Goal: Task Accomplishment & Management: Manage account settings

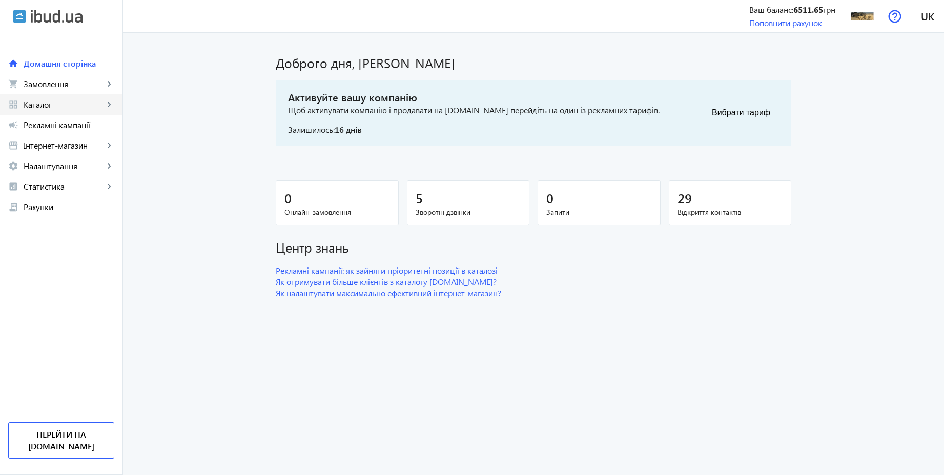
click at [49, 104] on span "Каталог" at bounding box center [64, 104] width 80 height 10
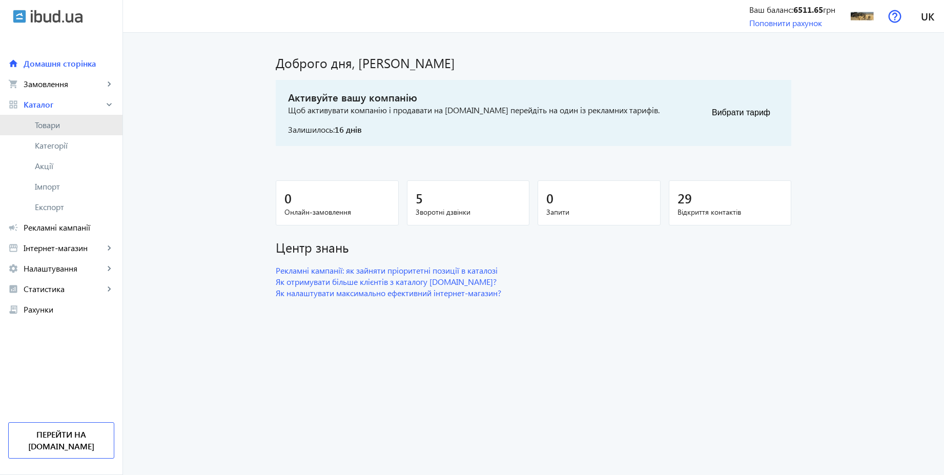
click at [54, 122] on span "Товари" at bounding box center [74, 125] width 79 height 10
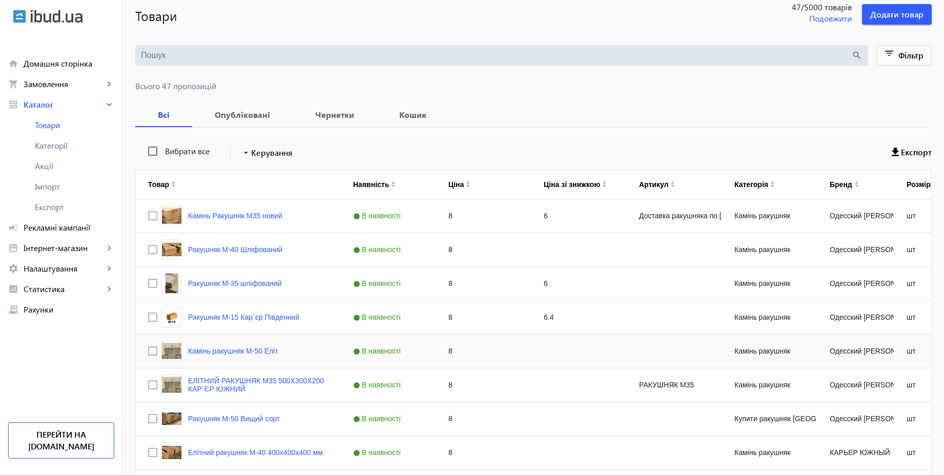
scroll to position [92, 0]
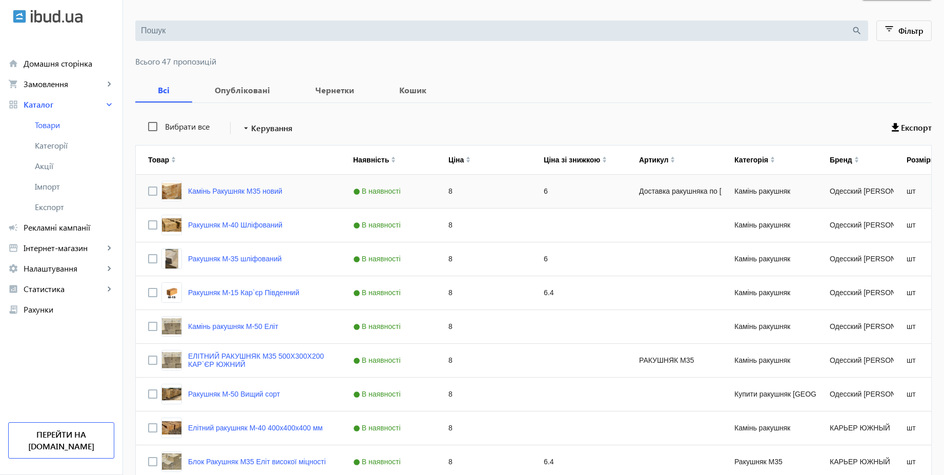
click at [542, 193] on div "6" at bounding box center [578, 191] width 95 height 33
click at [481, 192] on div "8" at bounding box center [483, 191] width 95 height 33
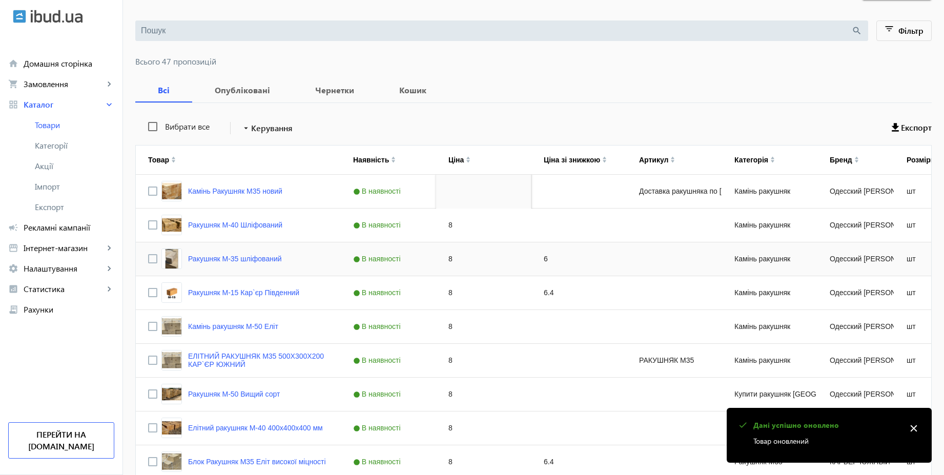
click at [549, 263] on div "6" at bounding box center [578, 258] width 95 height 33
click at [490, 257] on div "8" at bounding box center [483, 258] width 95 height 33
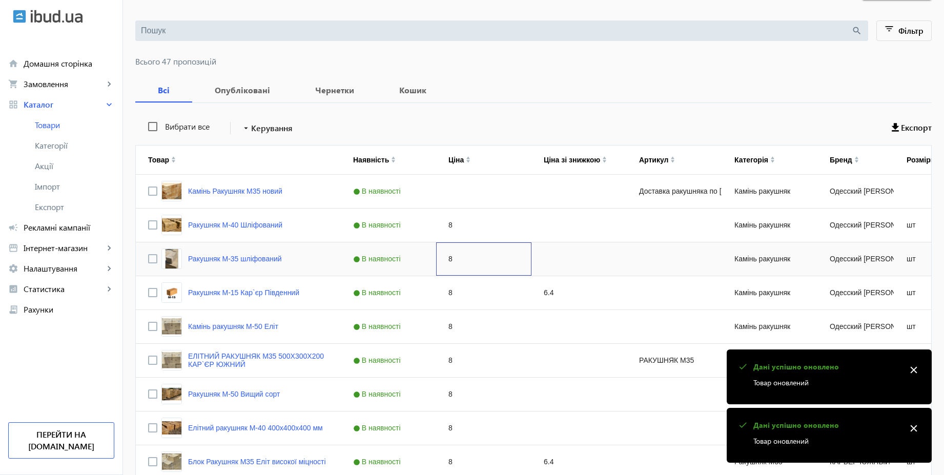
click at [490, 257] on div "8" at bounding box center [483, 258] width 95 height 33
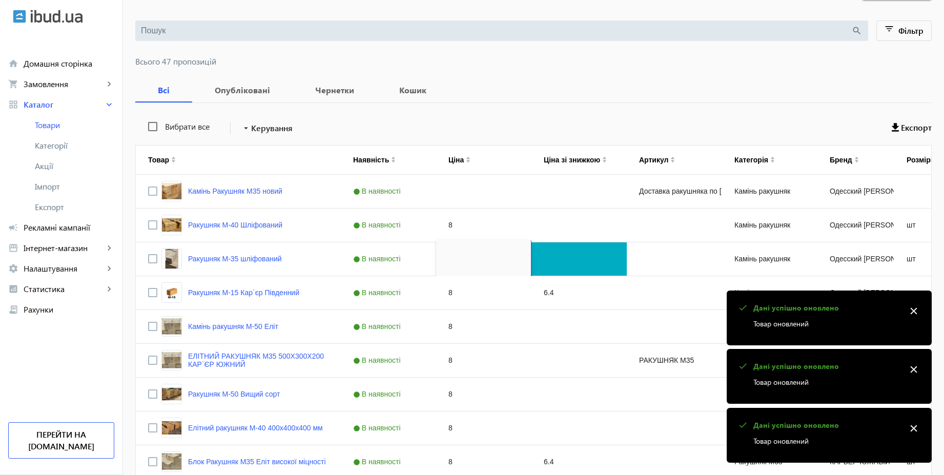
click at [506, 124] on div "Вибрати все arrow_drop_down Керування Експорт" at bounding box center [533, 128] width 796 height 26
click at [554, 302] on div "6.4" at bounding box center [578, 292] width 95 height 33
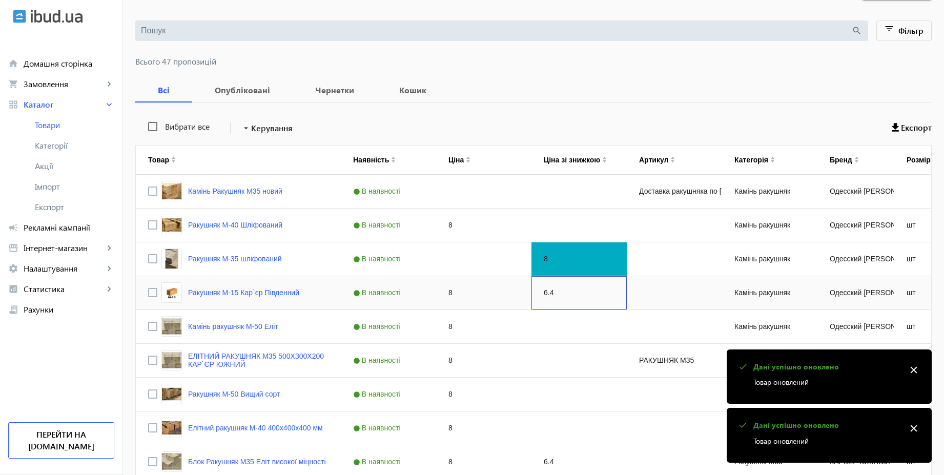
click at [554, 302] on div "6.4" at bounding box center [578, 292] width 95 height 33
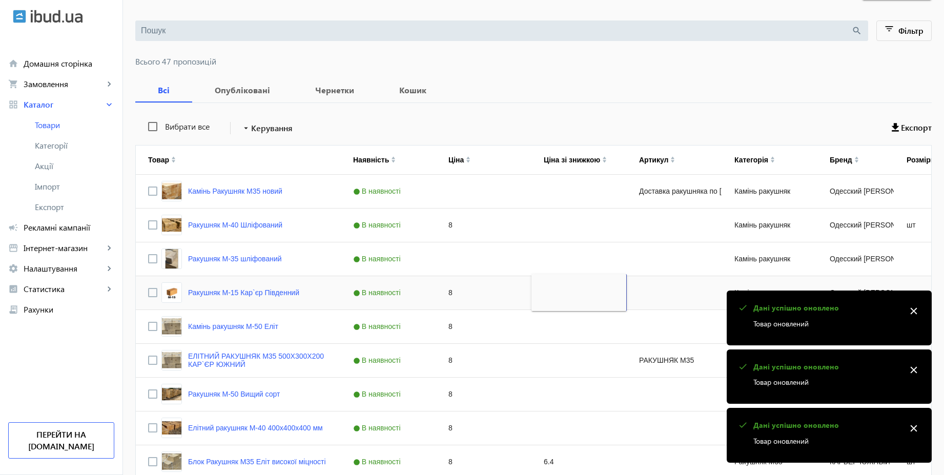
click at [487, 296] on div "8" at bounding box center [483, 292] width 95 height 33
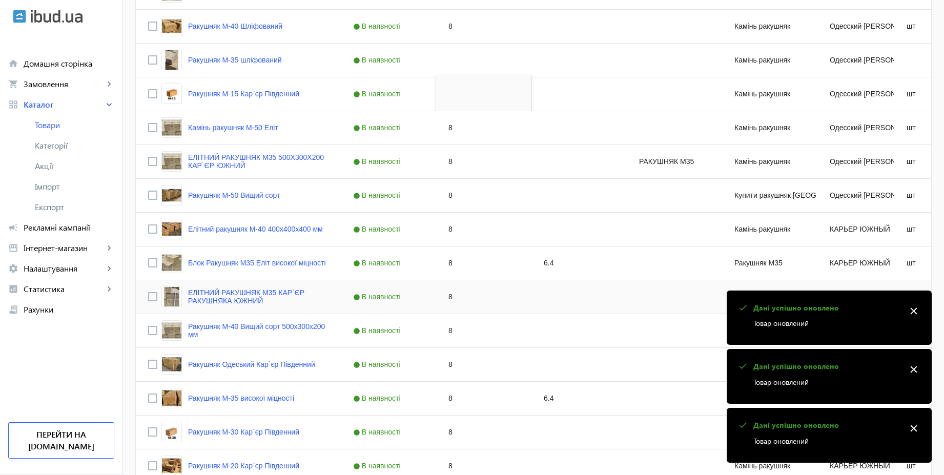
scroll to position [369, 0]
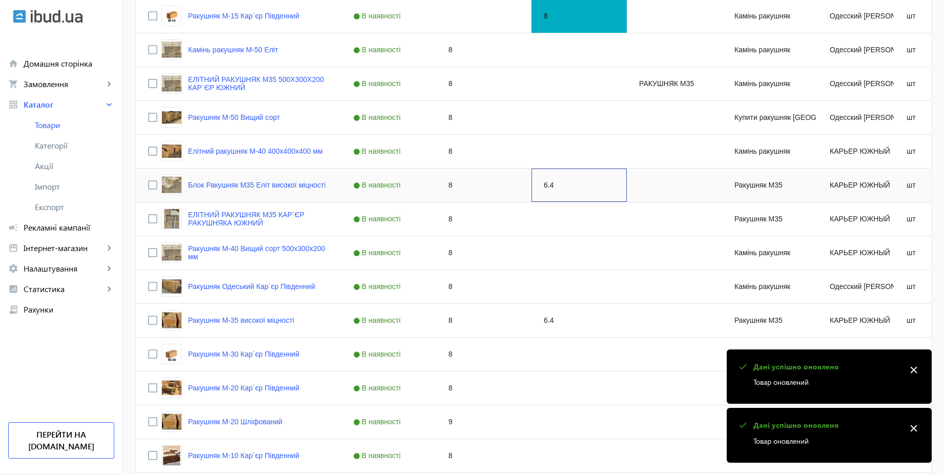
click at [558, 193] on div "6.4" at bounding box center [578, 185] width 95 height 33
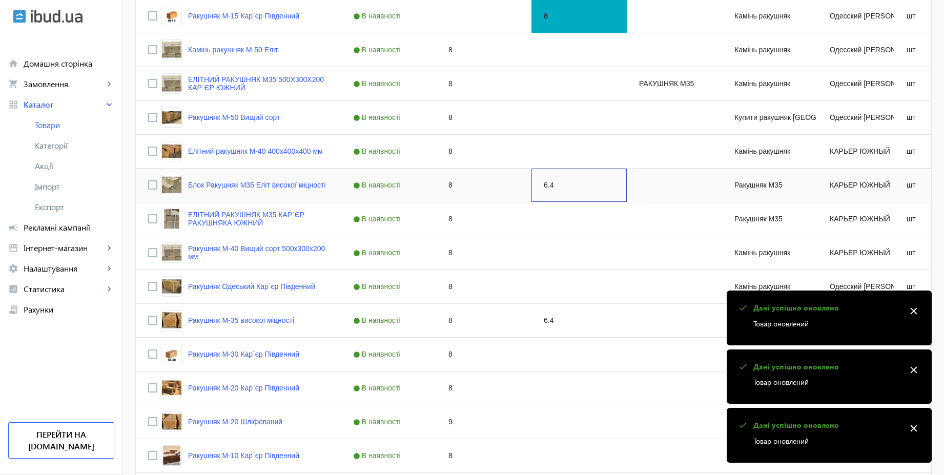
click at [558, 193] on div "6.4" at bounding box center [578, 185] width 95 height 33
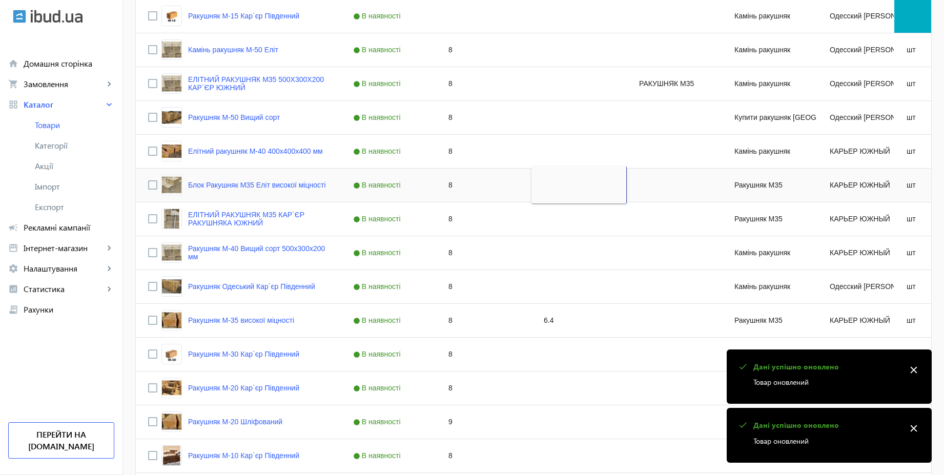
click at [477, 184] on div "8" at bounding box center [483, 185] width 95 height 33
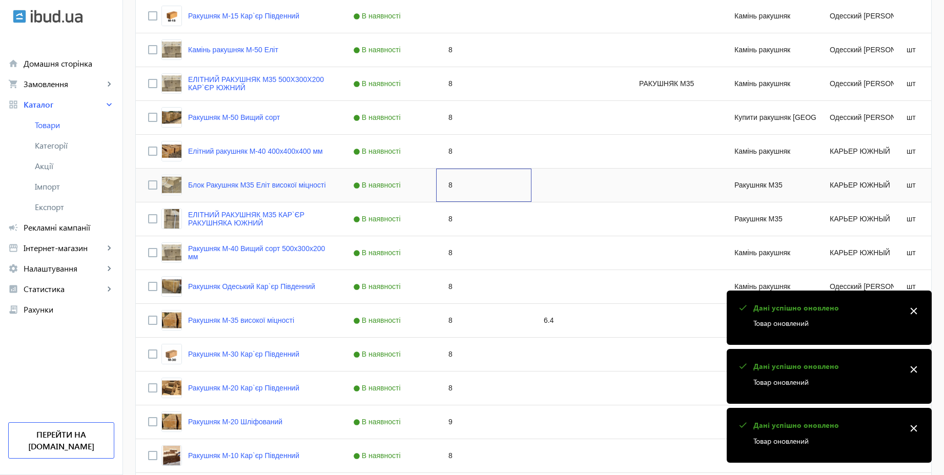
click at [477, 184] on div "8" at bounding box center [483, 185] width 95 height 33
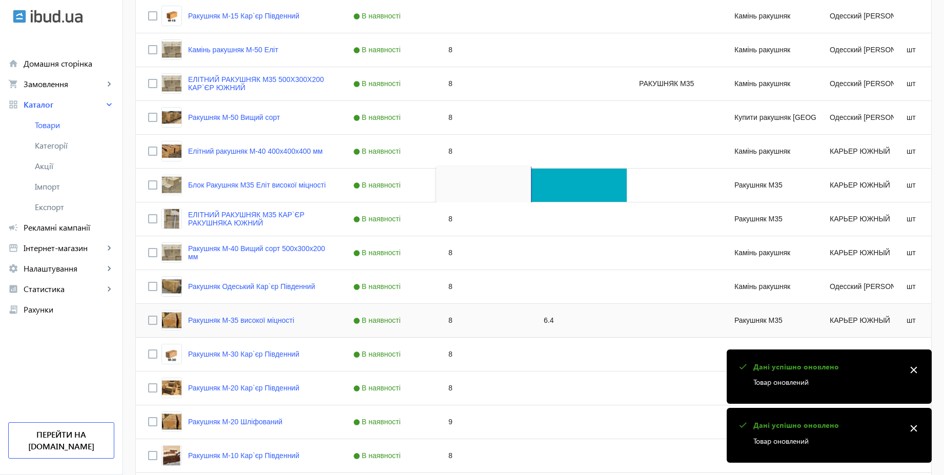
click at [566, 317] on div "6.4" at bounding box center [578, 320] width 95 height 33
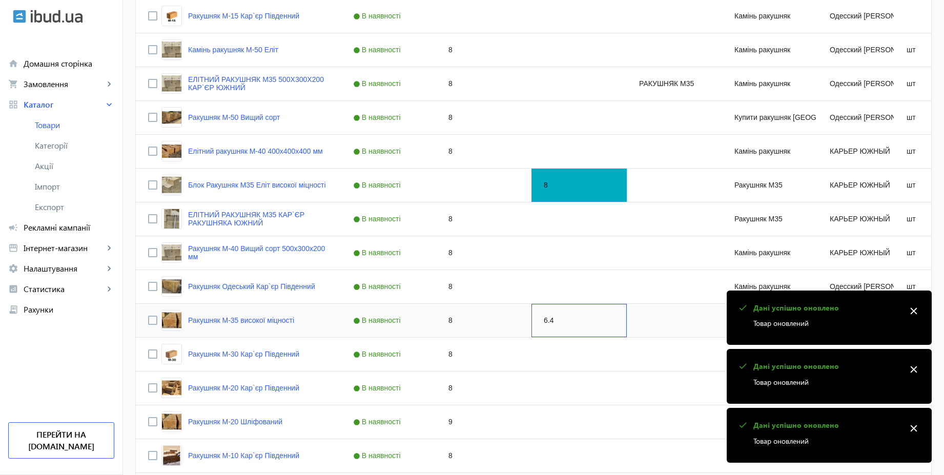
click at [566, 317] on div "6.4" at bounding box center [578, 320] width 95 height 33
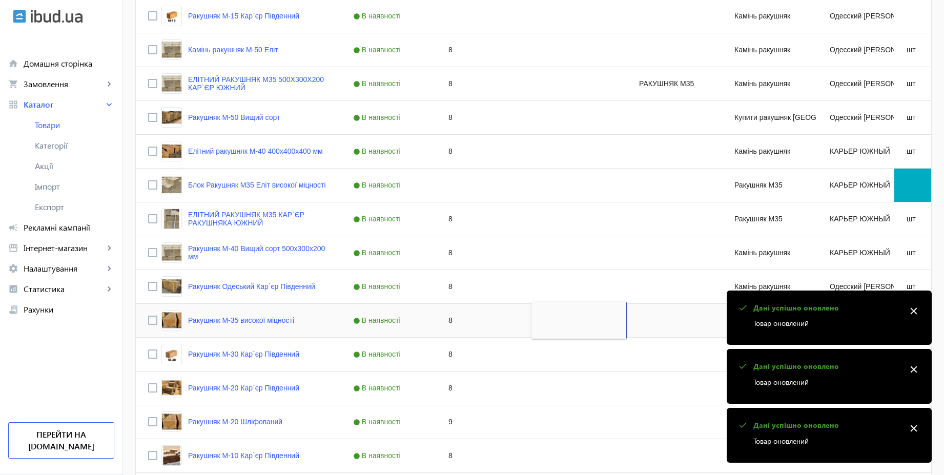
click at [476, 321] on div "8" at bounding box center [483, 320] width 95 height 33
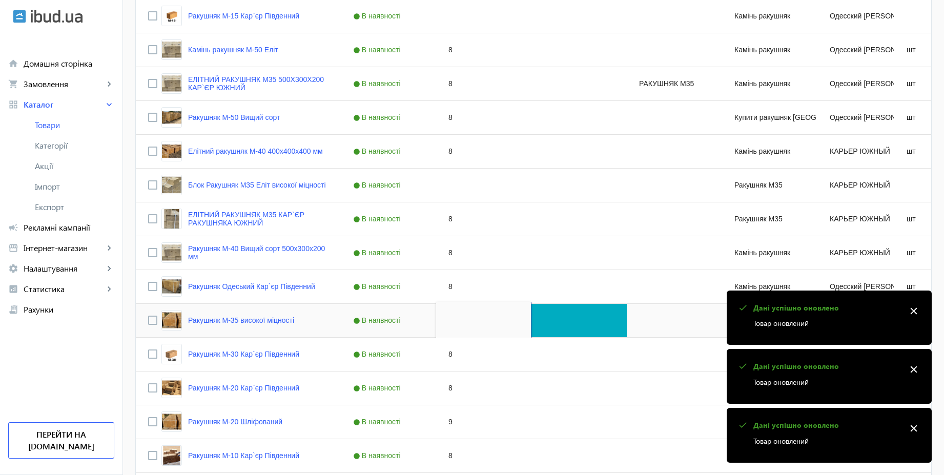
click at [551, 323] on div "Press SPACE to select this row." at bounding box center [578, 320] width 95 height 33
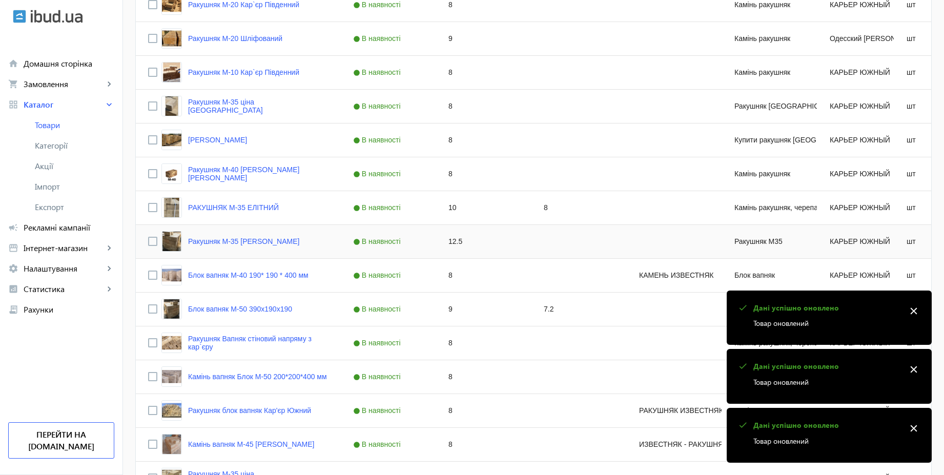
scroll to position [830, 0]
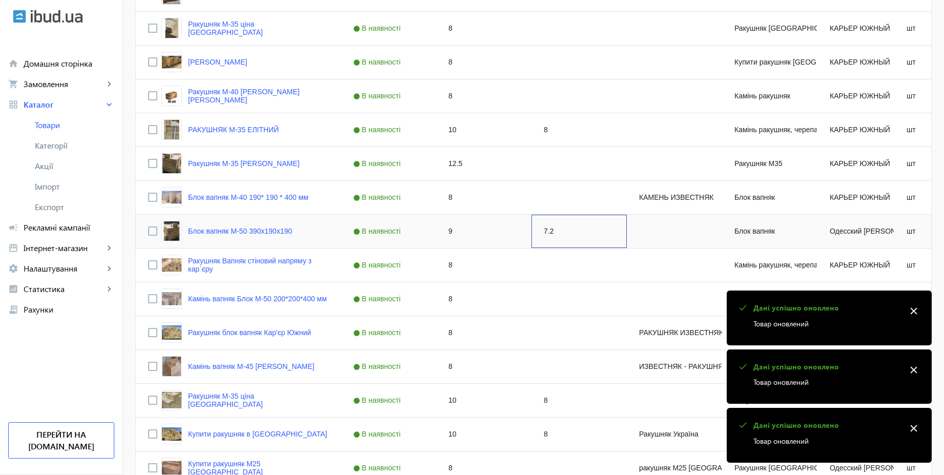
click at [556, 231] on div "7.2" at bounding box center [578, 231] width 95 height 33
click at [471, 233] on div "9" at bounding box center [483, 231] width 95 height 33
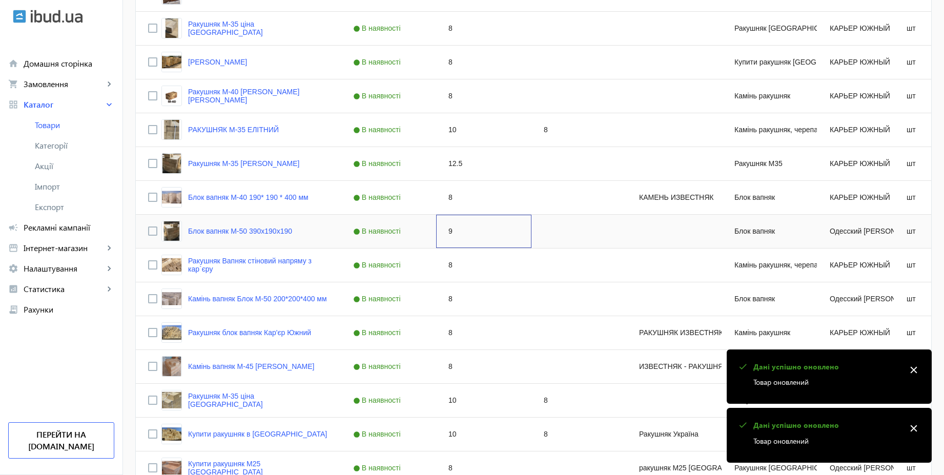
click at [471, 233] on div "9" at bounding box center [483, 231] width 95 height 33
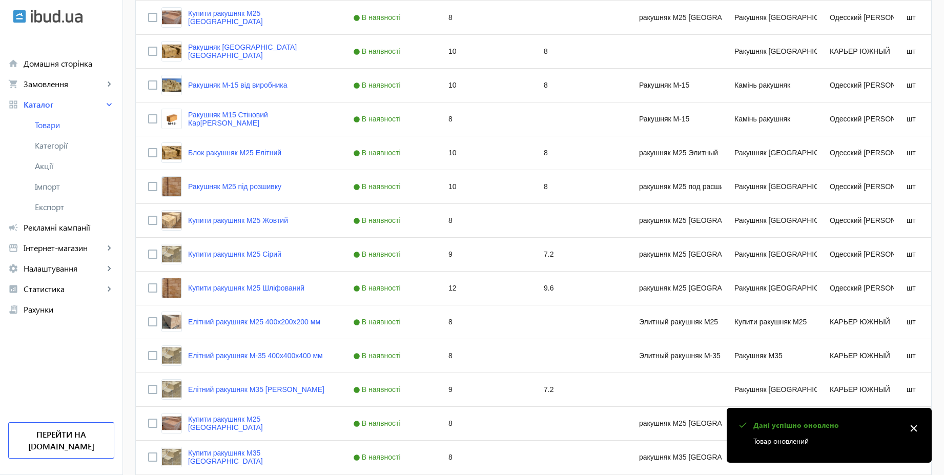
scroll to position [1291, 0]
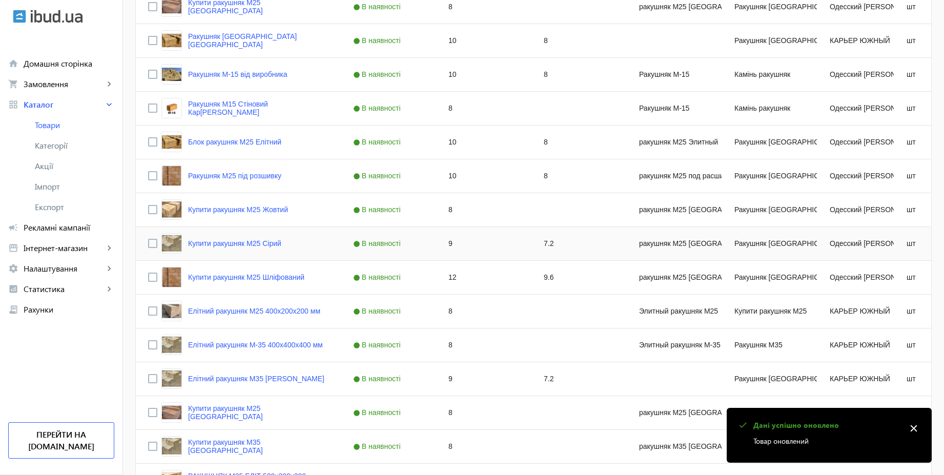
click at [550, 241] on div "7.2" at bounding box center [578, 243] width 95 height 33
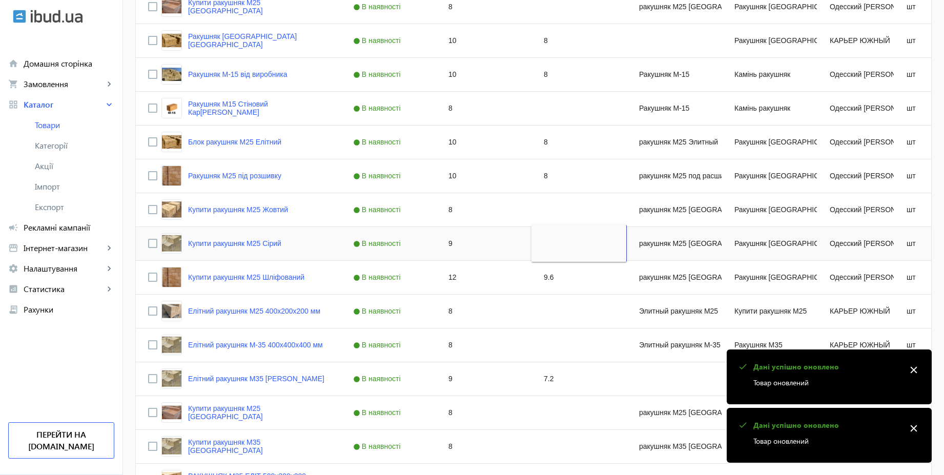
click at [476, 245] on div "9" at bounding box center [483, 243] width 95 height 33
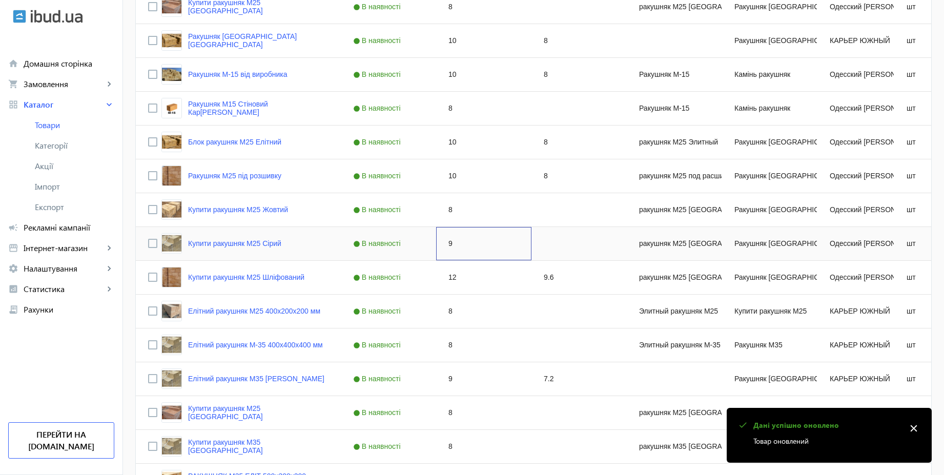
click at [476, 245] on div "9" at bounding box center [483, 243] width 95 height 33
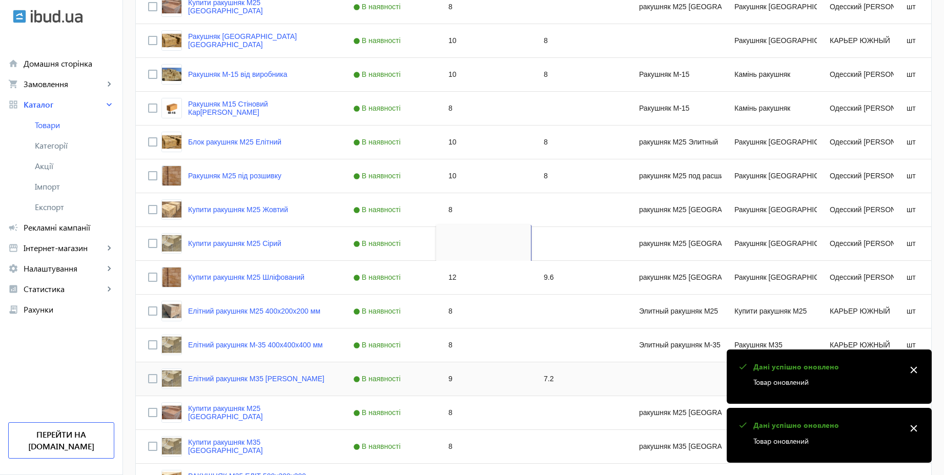
click at [552, 377] on div "7.2" at bounding box center [578, 378] width 95 height 33
click at [466, 379] on div "9" at bounding box center [483, 378] width 95 height 33
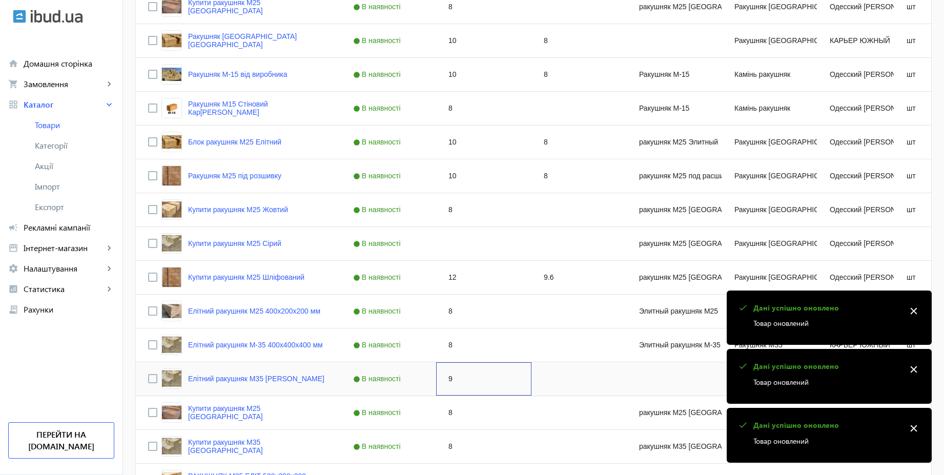
click at [466, 379] on div "9" at bounding box center [483, 378] width 95 height 33
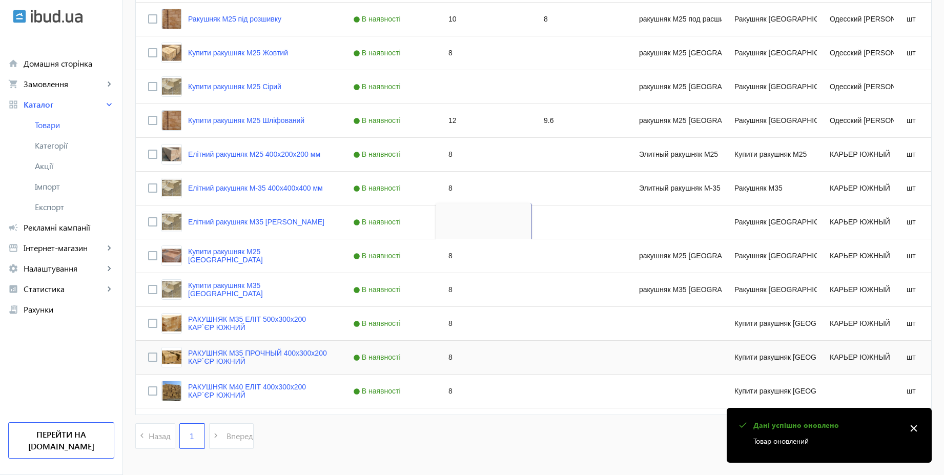
scroll to position [1479, 0]
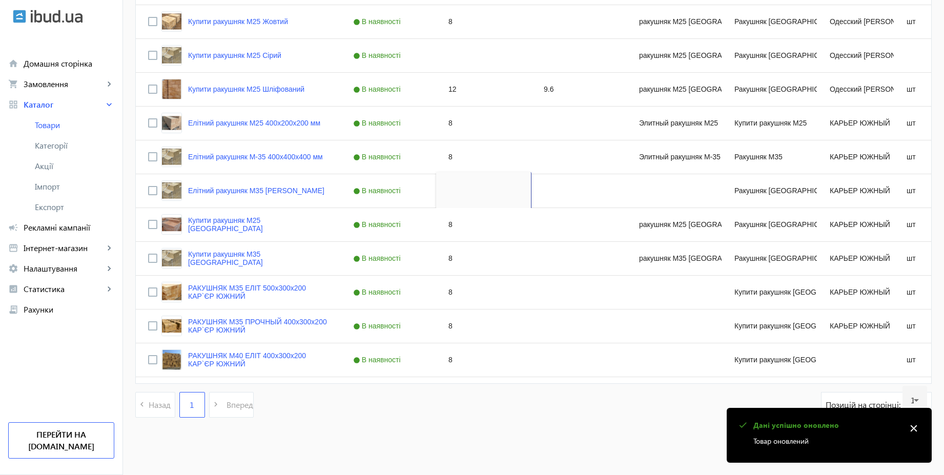
click at [493, 413] on div "navigate_before Назад 1 navigate_next Вперед Позицій на сторінці: 120" at bounding box center [533, 410] width 796 height 36
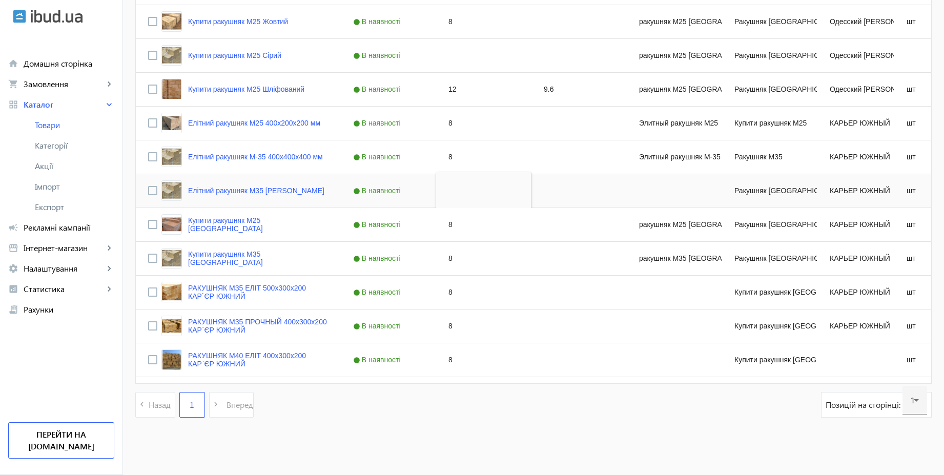
click at [672, 184] on div "Press SPACE to select this row." at bounding box center [674, 190] width 95 height 33
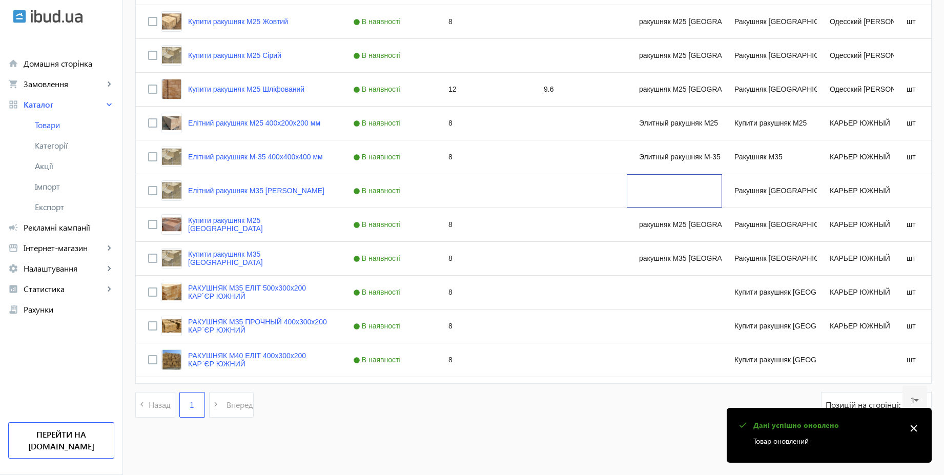
drag, startPoint x: 949, startPoint y: 382, endPoint x: 949, endPoint y: 323, distance: 58.9
drag, startPoint x: 949, startPoint y: 381, endPoint x: 949, endPoint y: 350, distance: 30.7
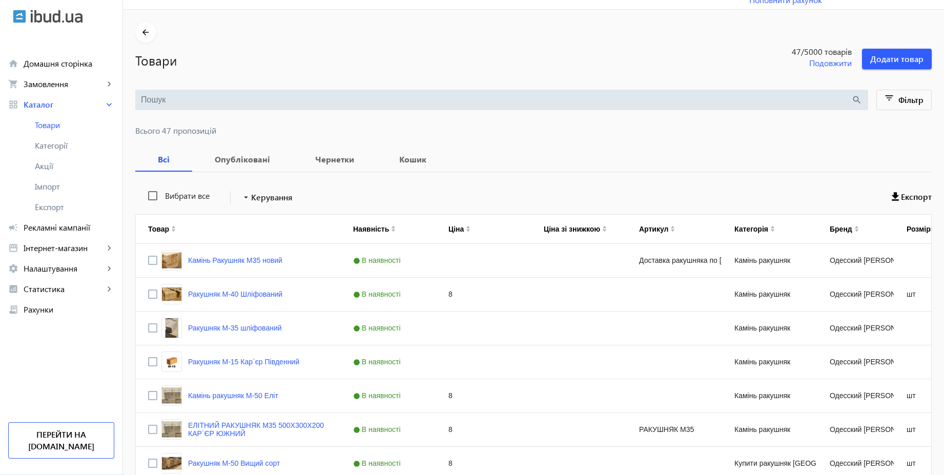
scroll to position [0, 0]
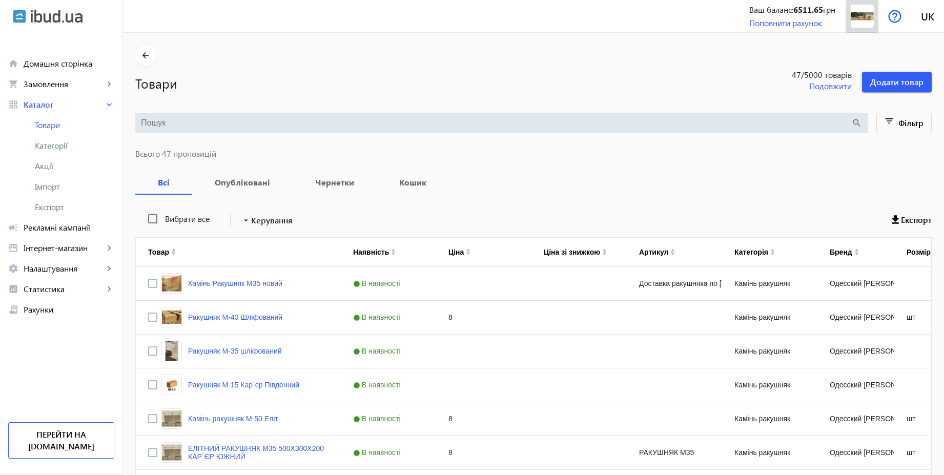
click at [861, 17] on img at bounding box center [861, 16] width 23 height 23
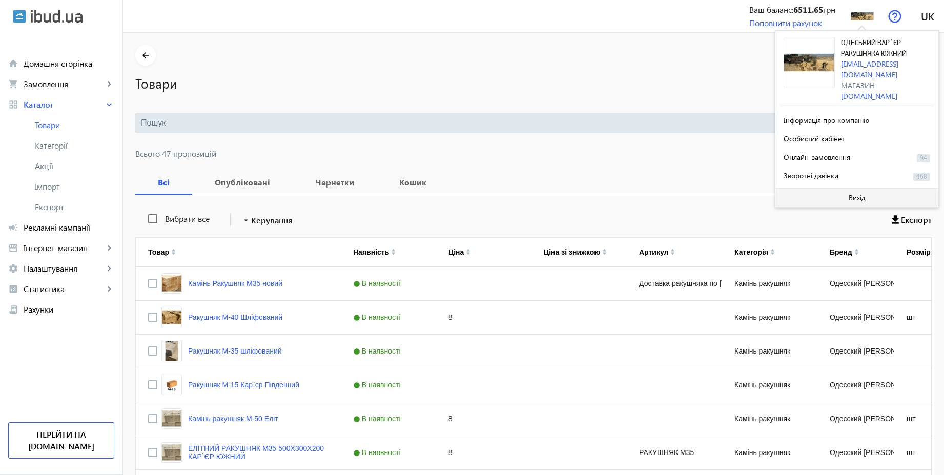
click at [855, 194] on span "Вихід" at bounding box center [856, 198] width 17 height 8
